Goal: Information Seeking & Learning: Find specific fact

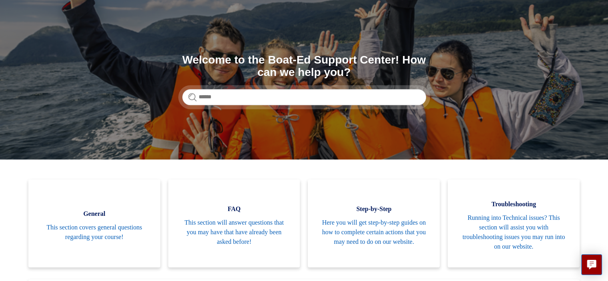
scroll to position [53, 0]
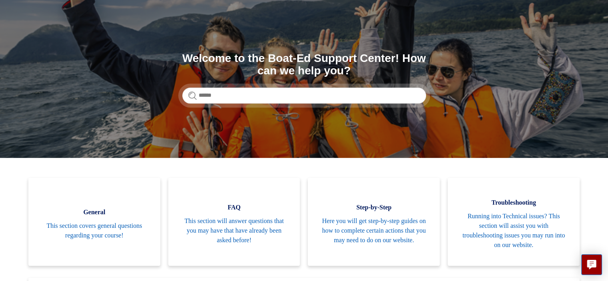
click at [244, 224] on span "This section will answer questions that you may have that have already been ask…" at bounding box center [234, 230] width 108 height 29
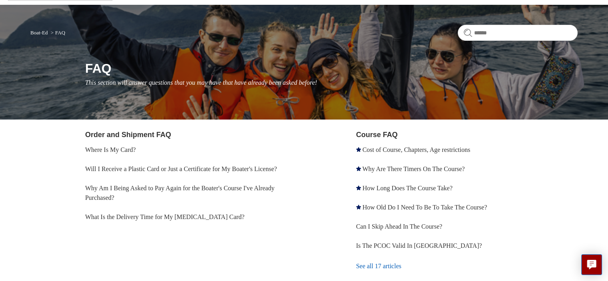
scroll to position [50, 0]
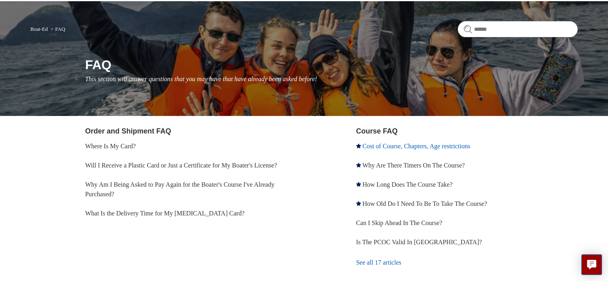
click at [374, 145] on link "Cost of Course, Chapters, Age restrictions" at bounding box center [416, 146] width 108 height 7
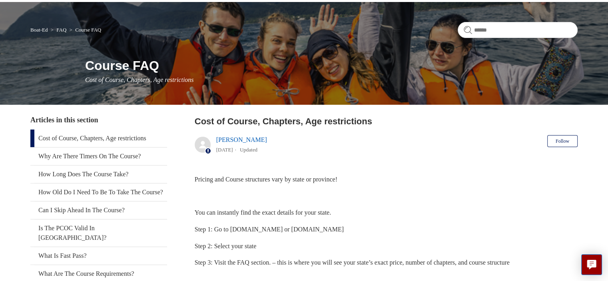
scroll to position [49, 0]
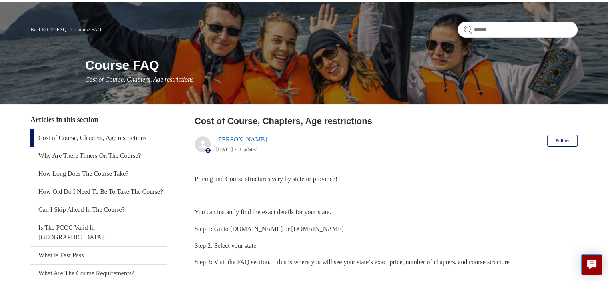
click at [142, 139] on link "Cost of Course, Chapters, Age restrictions" at bounding box center [98, 138] width 137 height 18
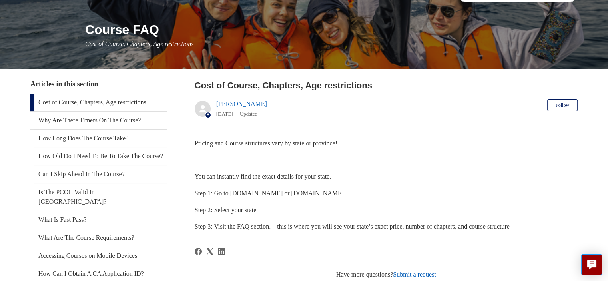
scroll to position [85, 0]
click at [134, 100] on link "Cost of Course, Chapters, Age restrictions" at bounding box center [98, 103] width 137 height 18
